Goal: Task Accomplishment & Management: Manage account settings

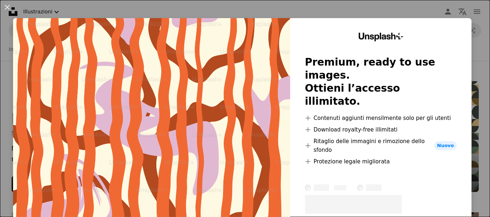
scroll to position [290, 0]
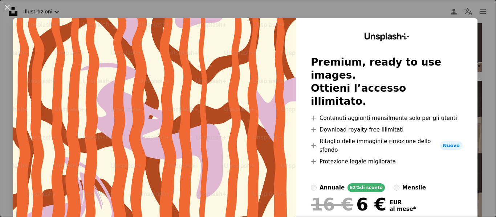
click at [460, 5] on div "An X shape Unsplash+ Premium, ready to use images. Ottieni l’accesso illimitato…" at bounding box center [248, 108] width 496 height 217
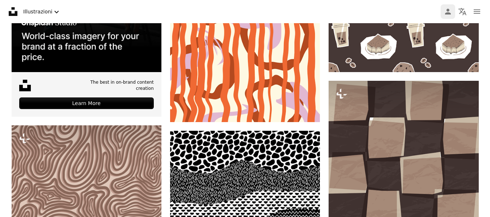
click at [443, 12] on link "Person" at bounding box center [448, 11] width 15 height 15
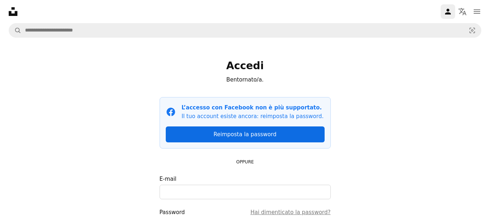
click at [276, 133] on link "Reimposta la password" at bounding box center [245, 135] width 159 height 16
